Goal: Check status

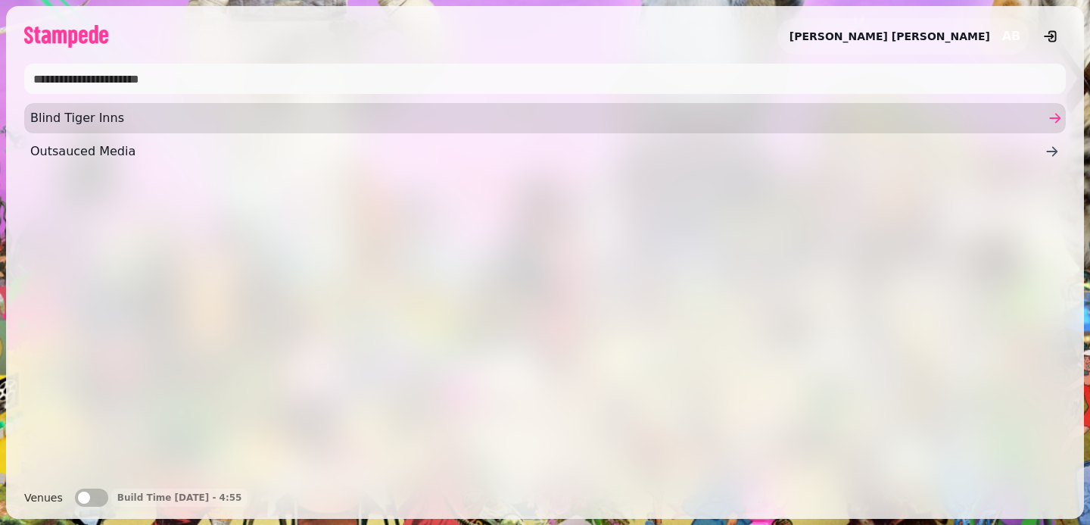
click at [125, 123] on span "Blind Tiger Inns" at bounding box center [537, 118] width 1015 height 18
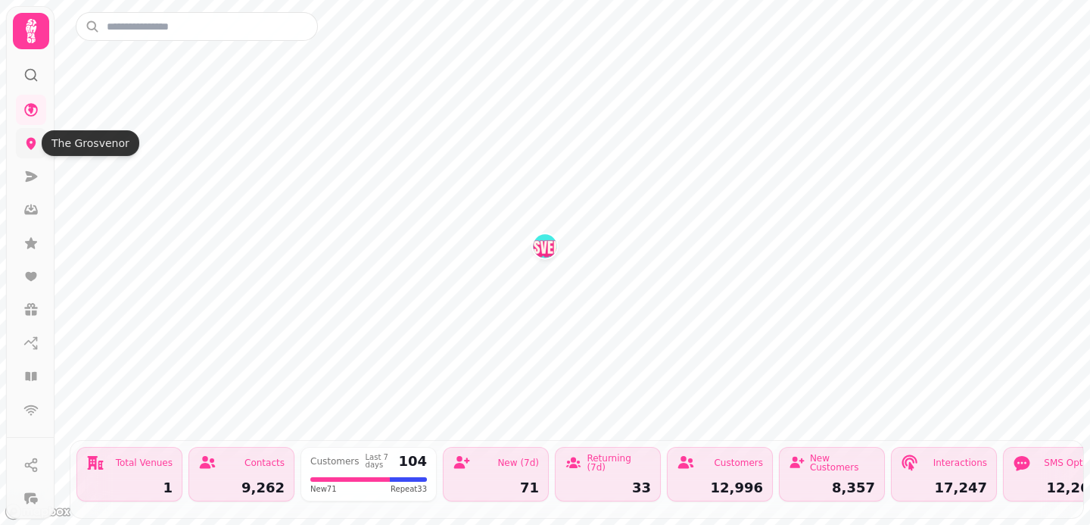
click at [26, 148] on icon at bounding box center [30, 143] width 15 height 15
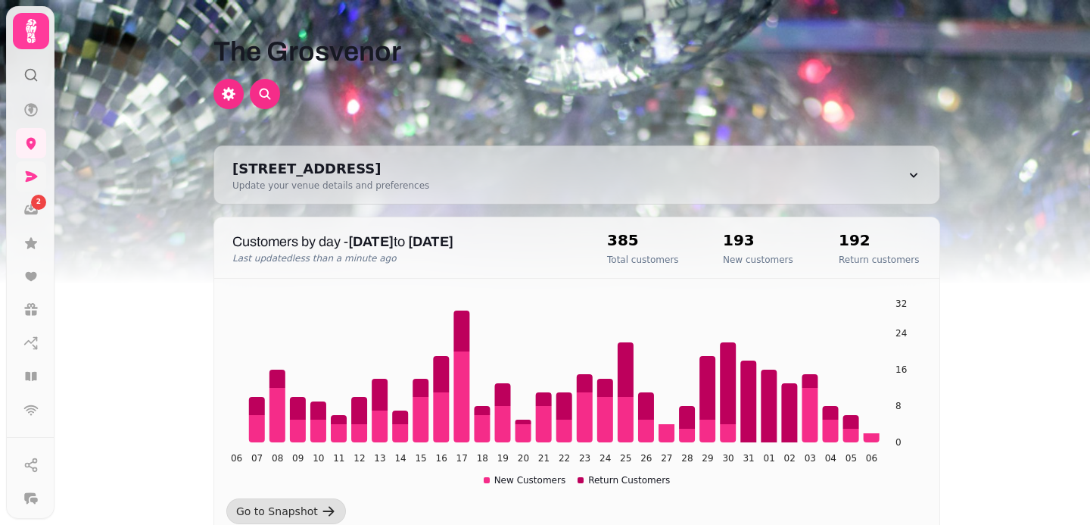
click at [33, 180] on icon at bounding box center [30, 176] width 15 height 15
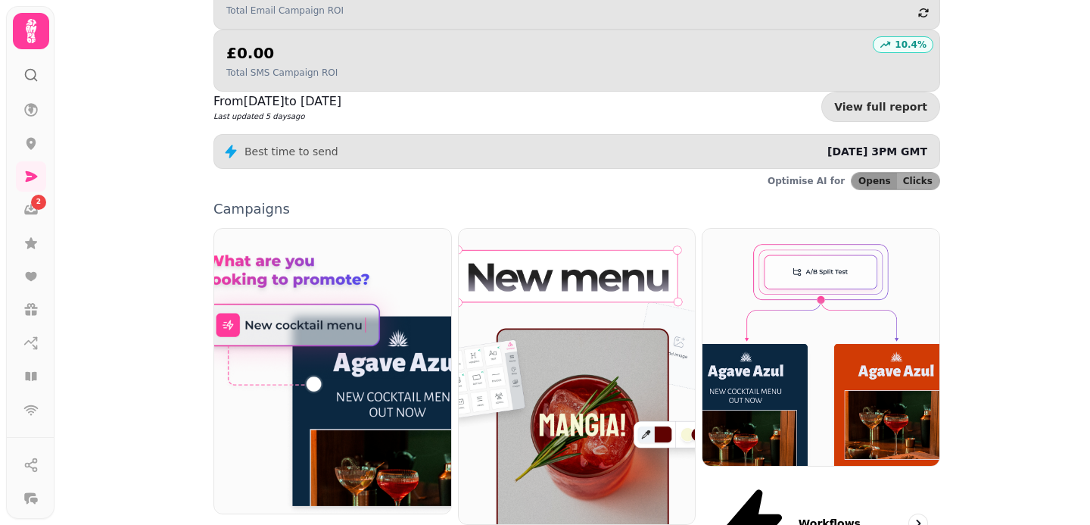
scroll to position [284, 0]
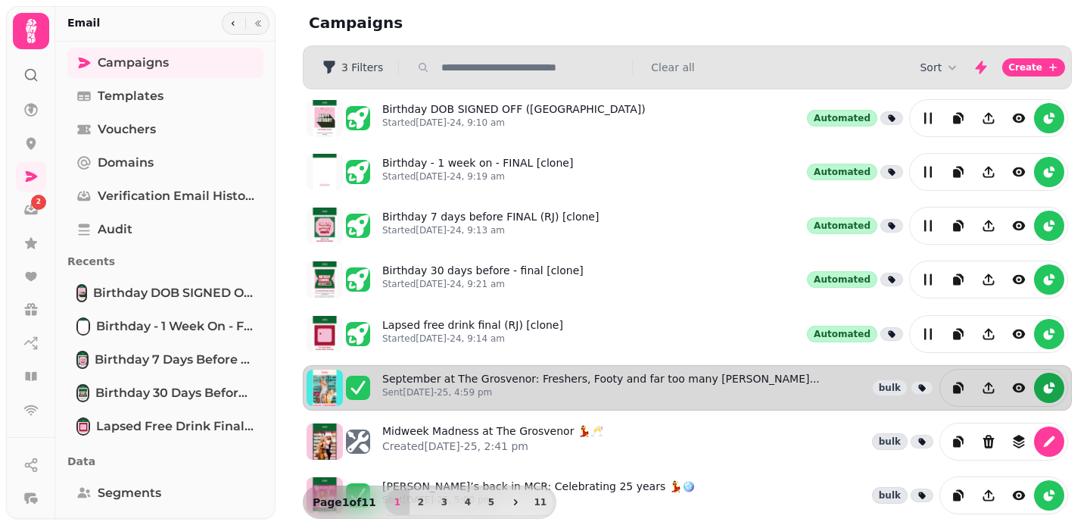
click at [1053, 385] on icon "reports" at bounding box center [1052, 384] width 5 height 5
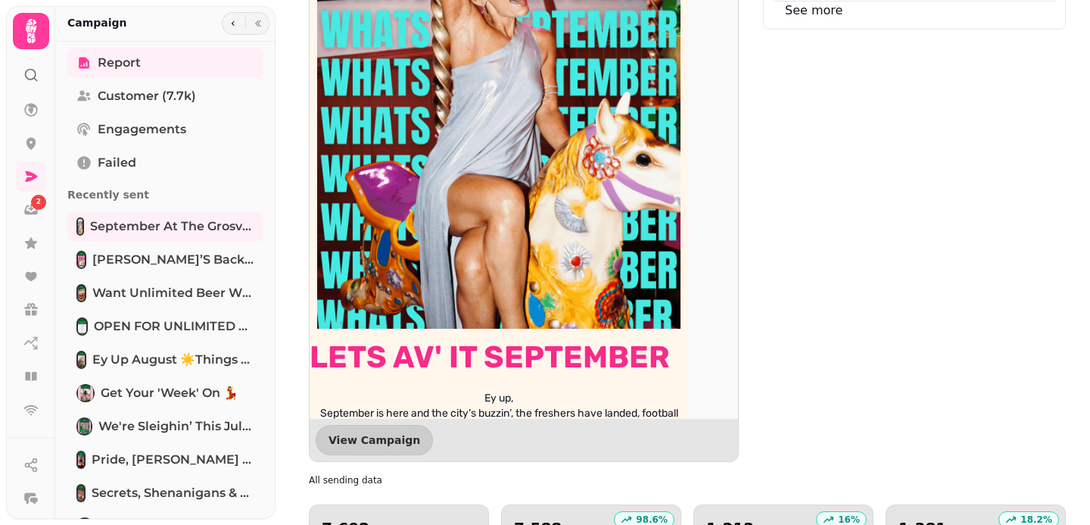
scroll to position [1535, 0]
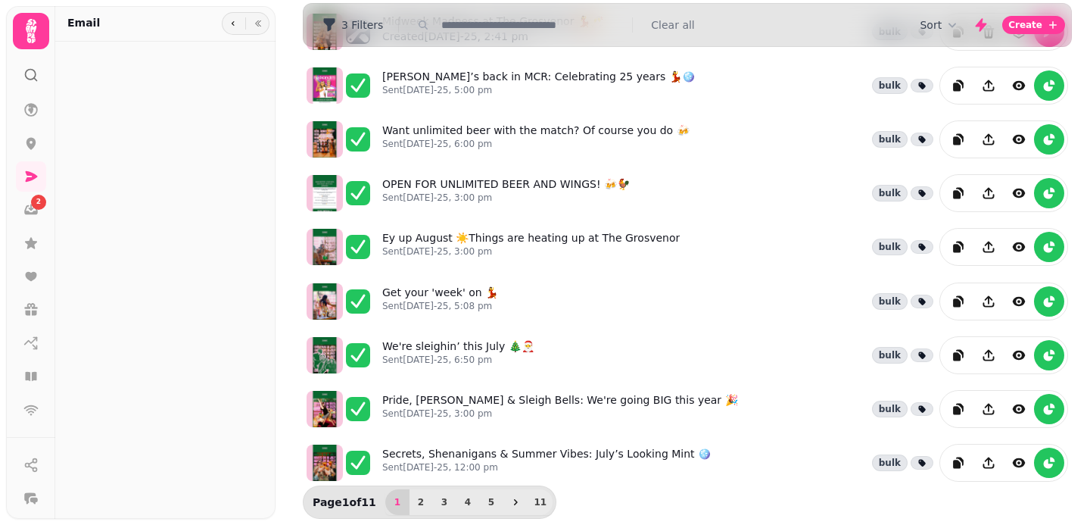
scroll to position [410, 0]
